Goal: Contribute content: Add original content to the website for others to see

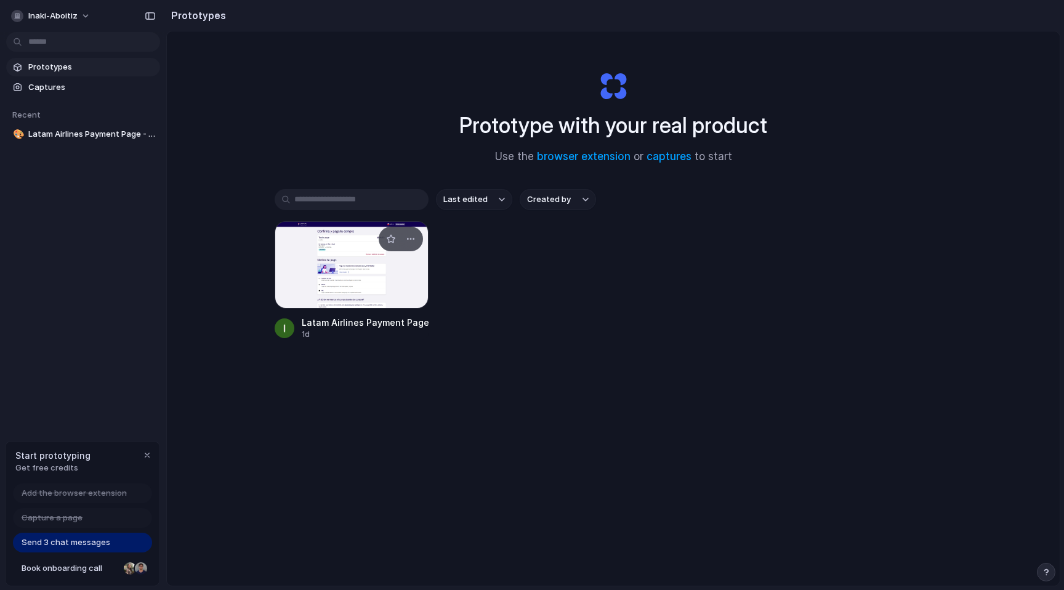
click at [340, 263] on div at bounding box center [352, 264] width 154 height 87
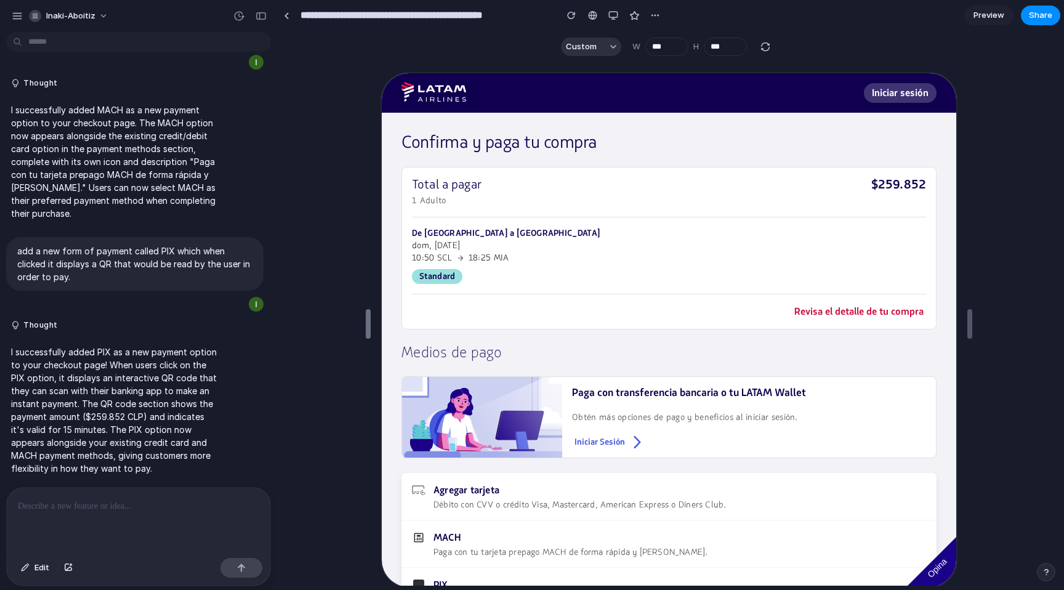
type input "***"
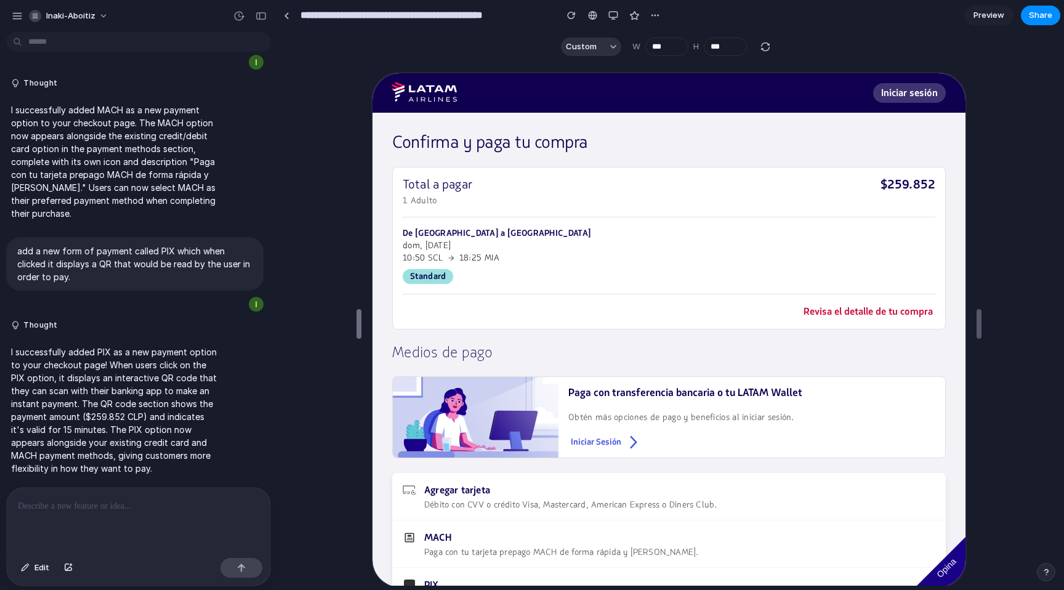
drag, startPoint x: 536, startPoint y: 317, endPoint x: 359, endPoint y: 313, distance: 176.7
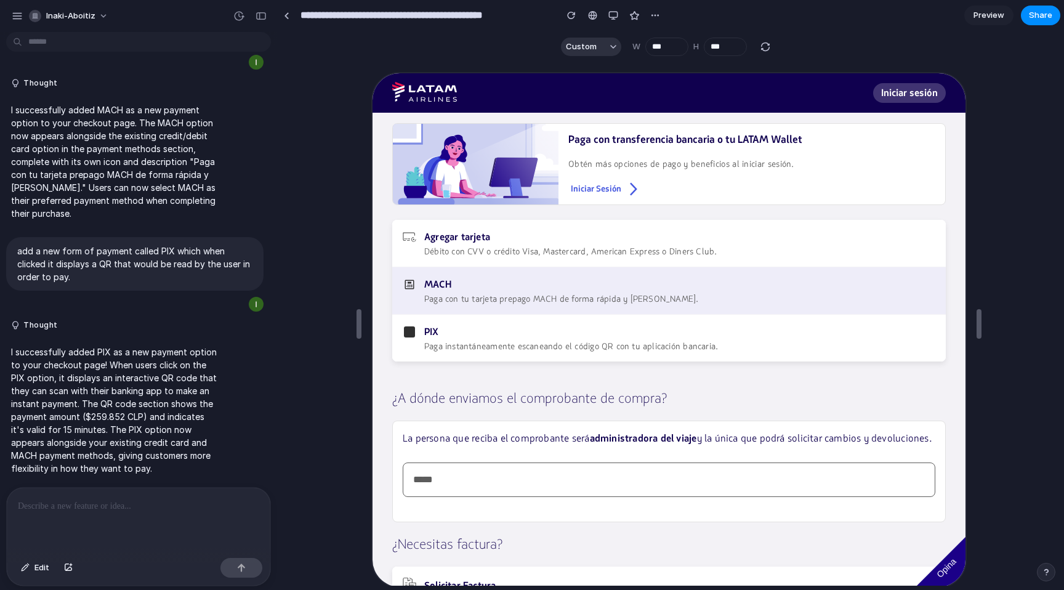
scroll to position [284, 0]
